Goal: Find specific page/section: Find specific page/section

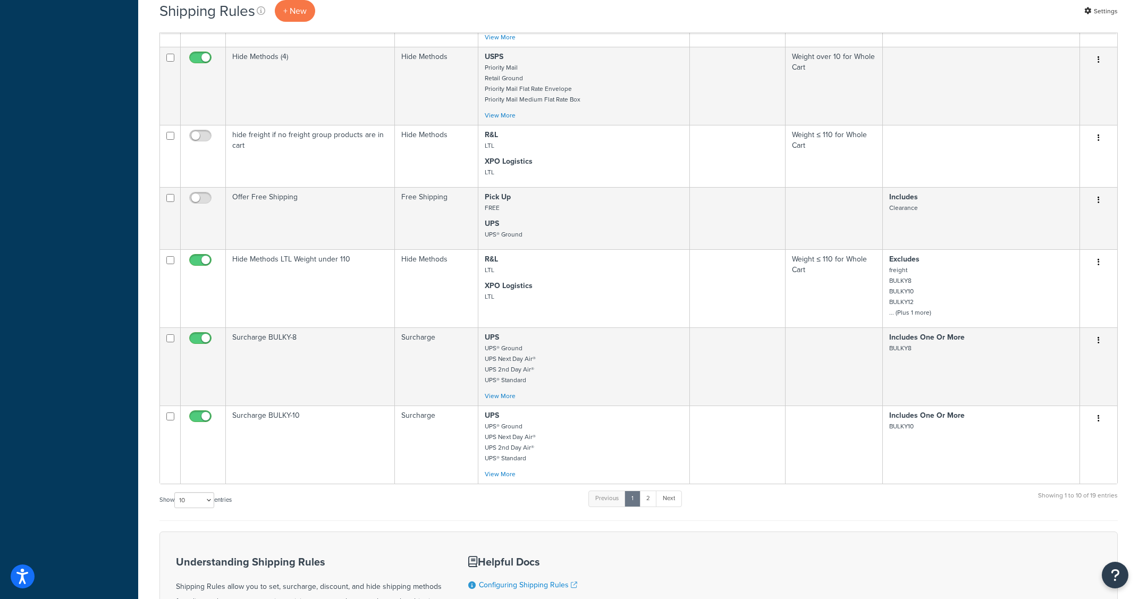
scroll to position [519, 0]
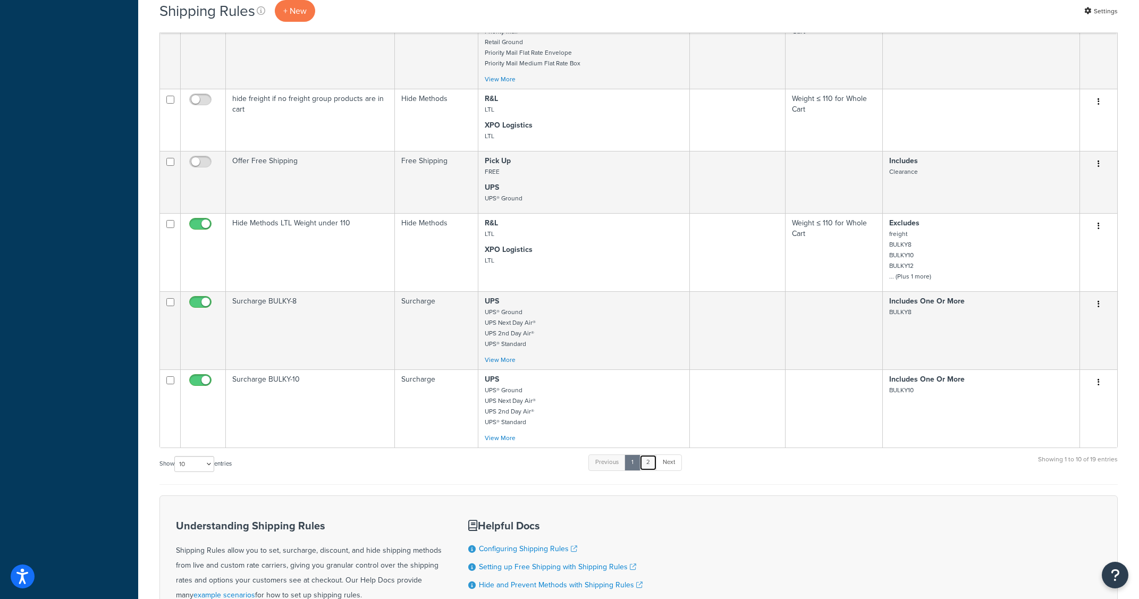
click at [652, 464] on link "2" at bounding box center [648, 462] width 18 height 16
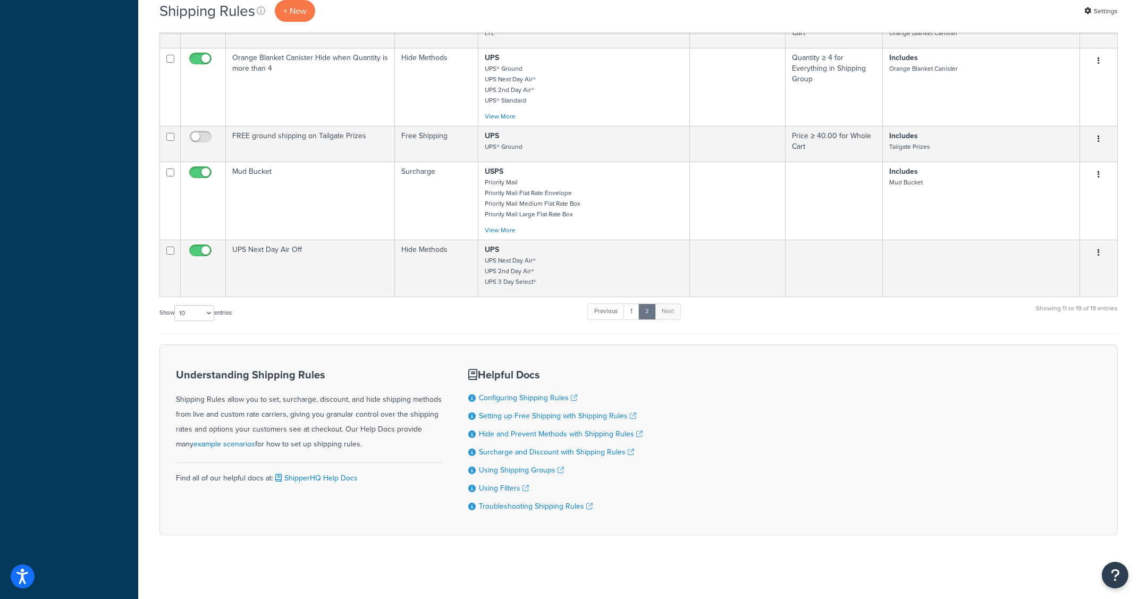
scroll to position [491, 0]
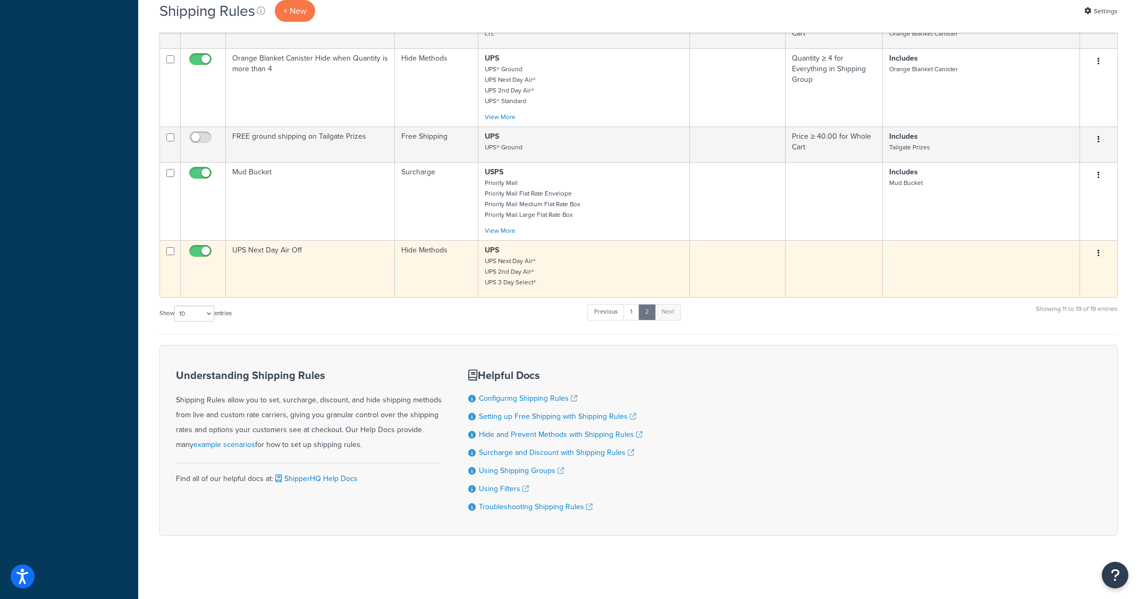
click at [553, 286] on p "UPS UPS Next Day Air® UPS 2nd Day Air® UPS 3 Day Select®" at bounding box center [584, 266] width 198 height 43
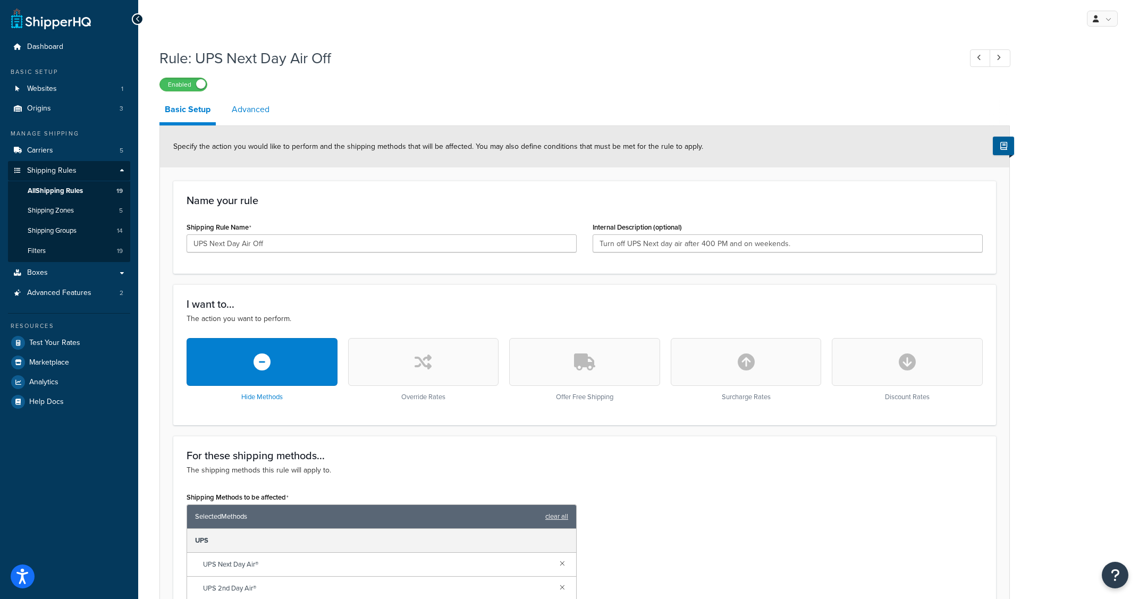
click at [249, 112] on link "Advanced" at bounding box center [250, 110] width 48 height 26
